Goal: Navigation & Orientation: Understand site structure

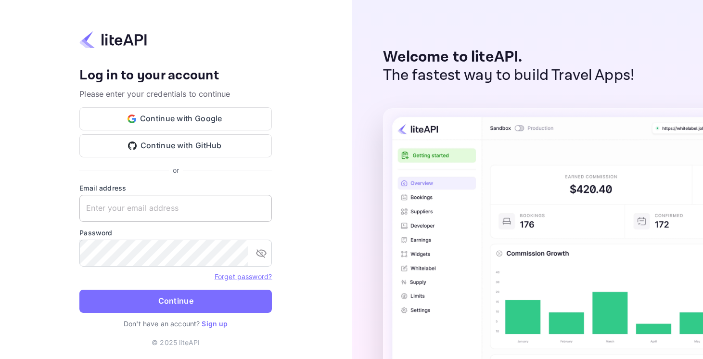
click at [181, 206] on input "text" at bounding box center [175, 208] width 193 height 27
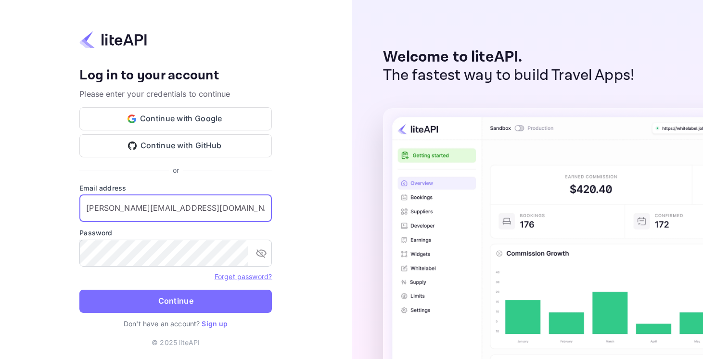
type input "[PERSON_NAME][EMAIL_ADDRESS][DOMAIN_NAME]"
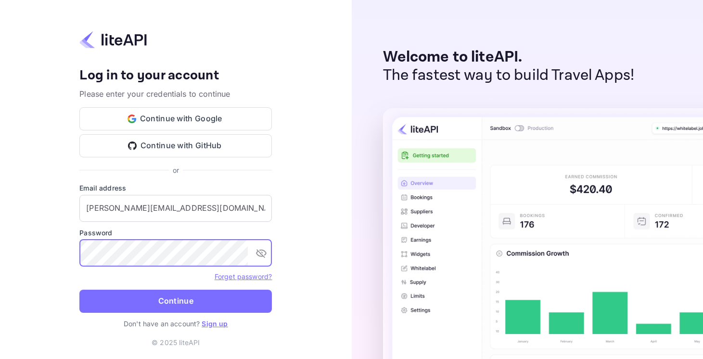
click at [79, 290] on button "Continue" at bounding box center [175, 301] width 193 height 23
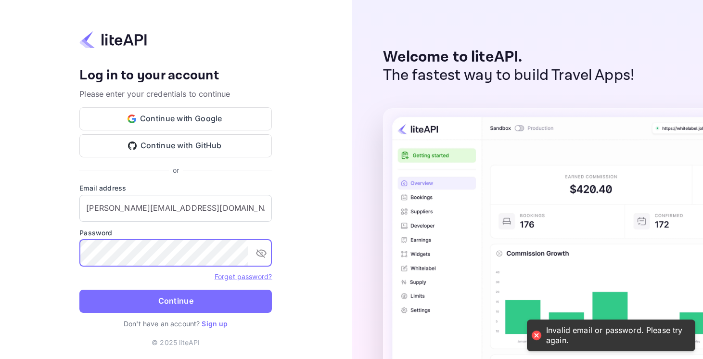
click at [271, 254] on button "toggle password visibility" at bounding box center [261, 253] width 19 height 19
click at [79, 290] on button "Continue" at bounding box center [175, 301] width 193 height 23
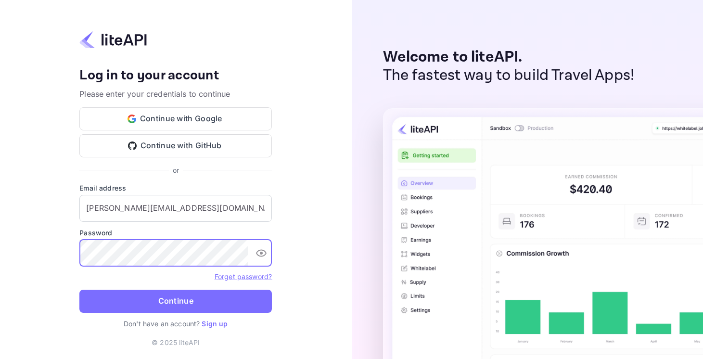
click at [79, 290] on button "Continue" at bounding box center [175, 301] width 193 height 23
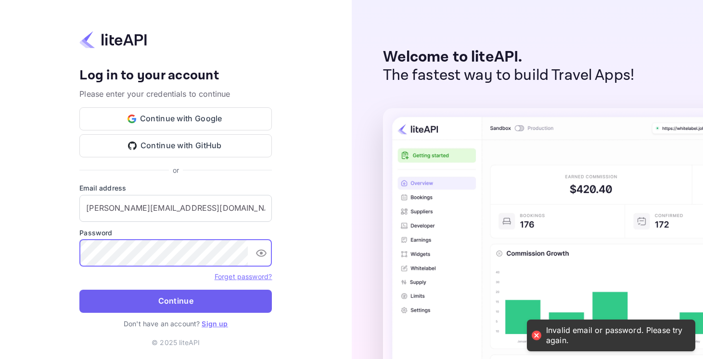
click at [198, 302] on button "Continue" at bounding box center [175, 301] width 193 height 23
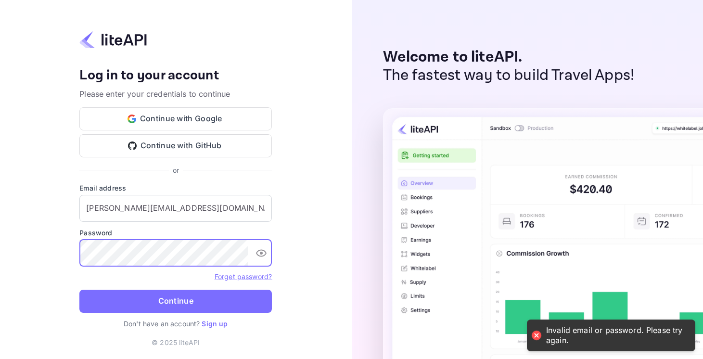
click at [22, 256] on div "Your account has been created successfully, a confirmation link has been sent t…" at bounding box center [176, 179] width 352 height 359
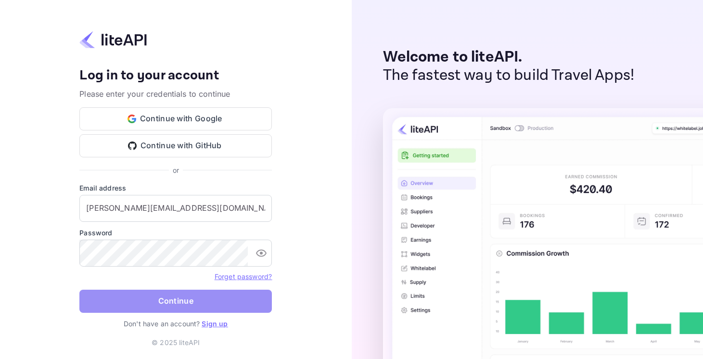
click at [137, 301] on button "Continue" at bounding box center [175, 301] width 193 height 23
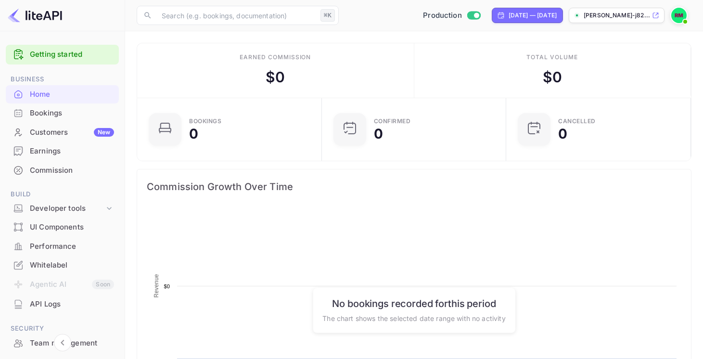
scroll to position [156, 179]
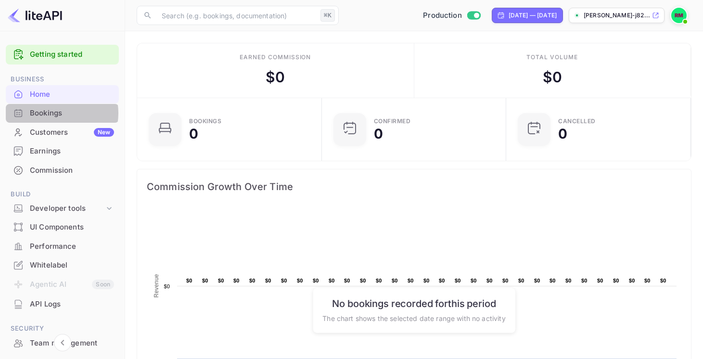
click at [54, 113] on div "Bookings" at bounding box center [72, 113] width 84 height 11
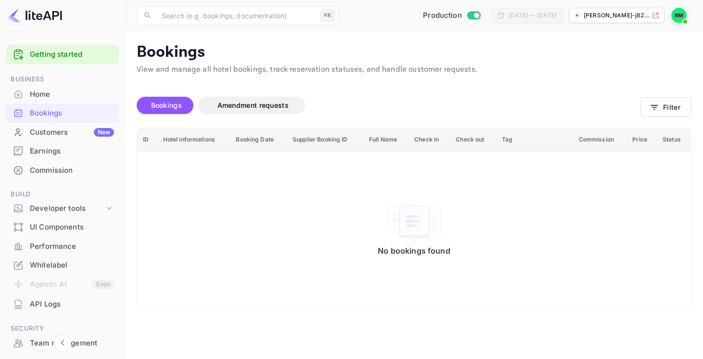
click at [68, 127] on div "Customers New" at bounding box center [72, 132] width 84 height 11
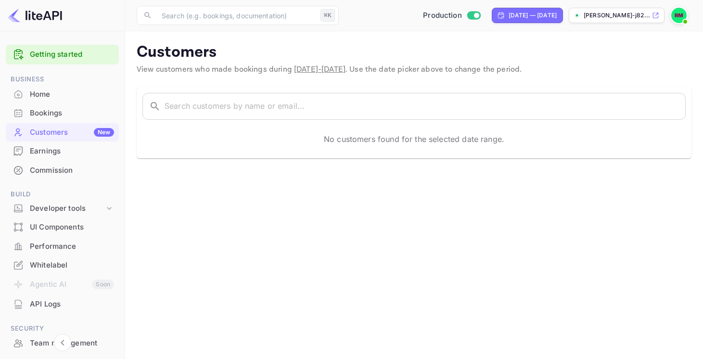
click at [61, 155] on div "Earnings" at bounding box center [72, 151] width 84 height 11
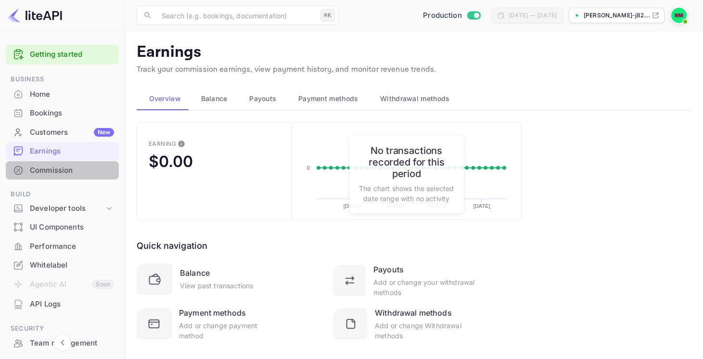
click at [69, 171] on div "Commission" at bounding box center [72, 170] width 84 height 11
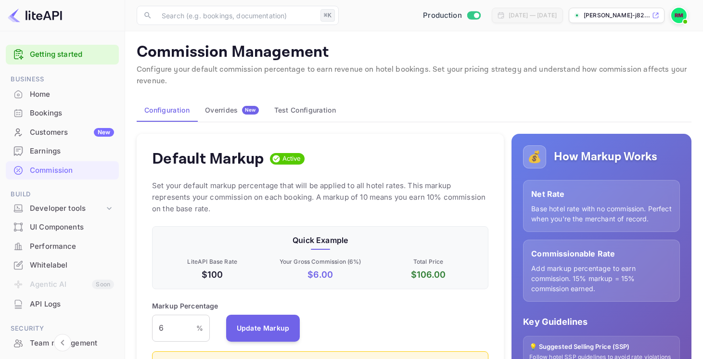
scroll to position [171, 336]
click at [449, 154] on div "Default Markup Active" at bounding box center [320, 158] width 336 height 19
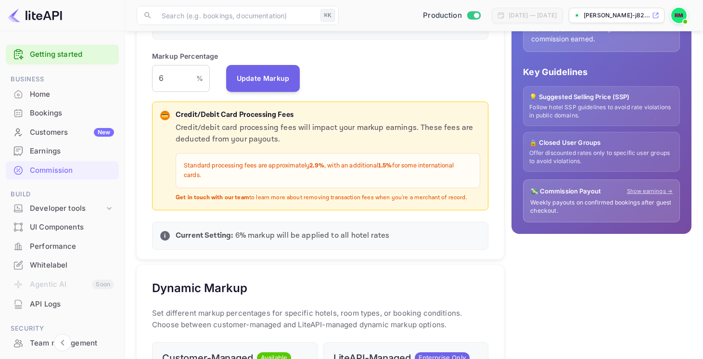
scroll to position [250, 0]
click at [44, 230] on div "UI Components" at bounding box center [72, 227] width 84 height 11
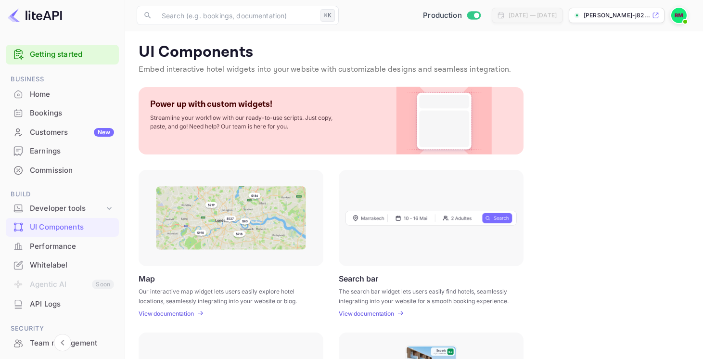
click at [45, 243] on div "Performance" at bounding box center [72, 246] width 84 height 11
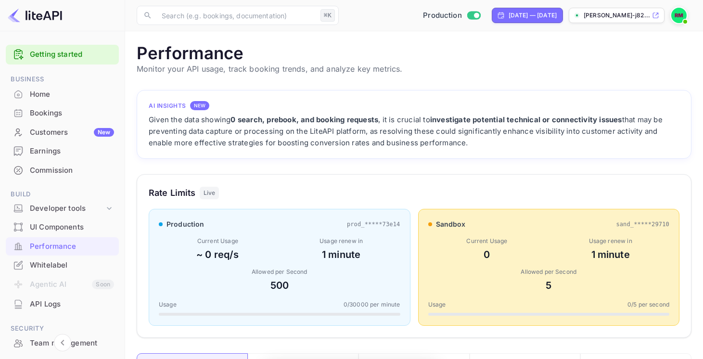
scroll to position [248, 555]
click at [46, 170] on div "Commission" at bounding box center [72, 170] width 84 height 11
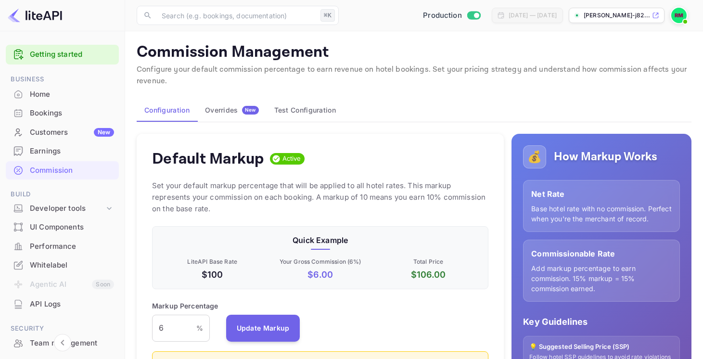
scroll to position [171, 336]
drag, startPoint x: 202, startPoint y: 275, endPoint x: 230, endPoint y: 275, distance: 28.4
click at [230, 275] on p "$100" at bounding box center [212, 274] width 104 height 13
click at [210, 276] on p "$100" at bounding box center [212, 274] width 104 height 13
drag, startPoint x: 407, startPoint y: 274, endPoint x: 464, endPoint y: 277, distance: 56.9
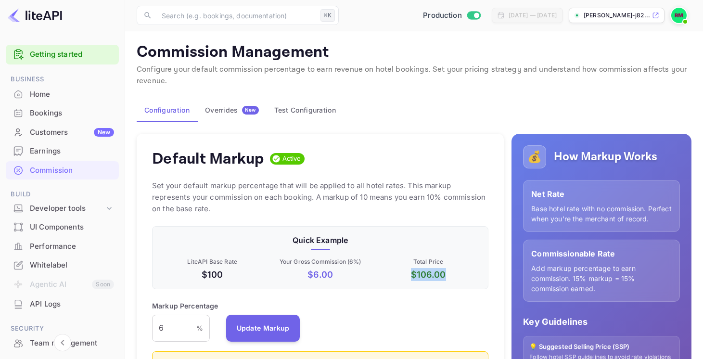
click at [464, 277] on p "$ 106.00" at bounding box center [428, 274] width 104 height 13
click at [444, 213] on p "Set your default markup percentage that will be applied to all hotel rates. Thi…" at bounding box center [320, 197] width 336 height 35
click at [410, 174] on div "Default Markup Active Set your default markup percentage that will be applied t…" at bounding box center [320, 321] width 367 height 375
click at [429, 117] on div "Configuration Overrides New Test Configuration" at bounding box center [414, 110] width 555 height 23
click at [41, 307] on div "API Logs" at bounding box center [72, 304] width 84 height 11
